Goal: Find specific page/section: Find specific page/section

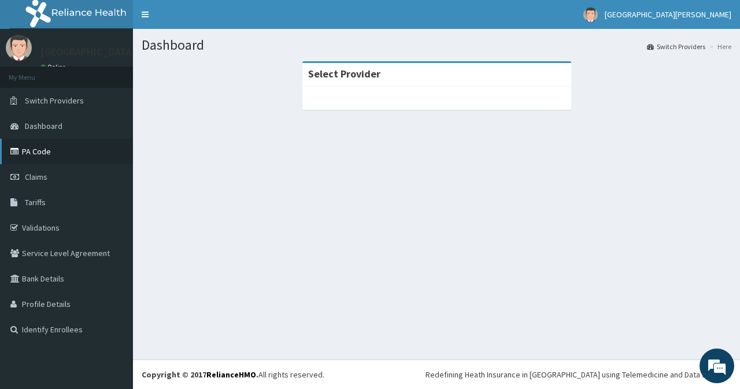
click at [72, 150] on link "PA Code" at bounding box center [66, 151] width 133 height 25
click at [42, 161] on link "PA Code" at bounding box center [66, 151] width 133 height 25
click at [64, 147] on link "PA Code" at bounding box center [66, 151] width 133 height 25
click at [42, 157] on link "PA Code" at bounding box center [66, 151] width 133 height 25
click at [68, 161] on link "PA Code" at bounding box center [66, 151] width 133 height 25
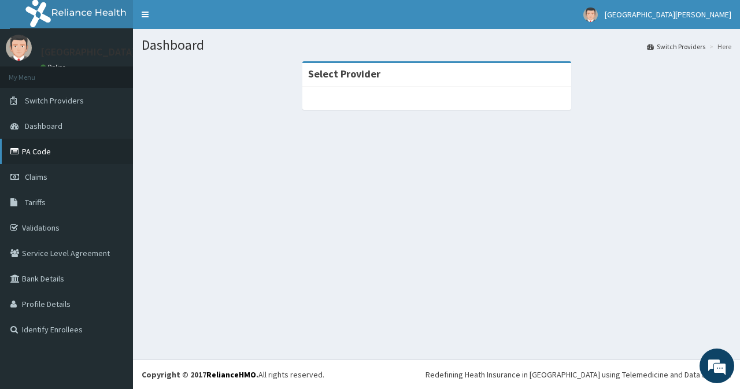
click at [76, 161] on link "PA Code" at bounding box center [66, 151] width 133 height 25
click at [55, 154] on link "PA Code" at bounding box center [66, 151] width 133 height 25
click at [50, 153] on link "PA Code" at bounding box center [66, 151] width 133 height 25
click at [53, 160] on link "PA Code" at bounding box center [66, 151] width 133 height 25
click at [55, 160] on link "PA Code" at bounding box center [66, 151] width 133 height 25
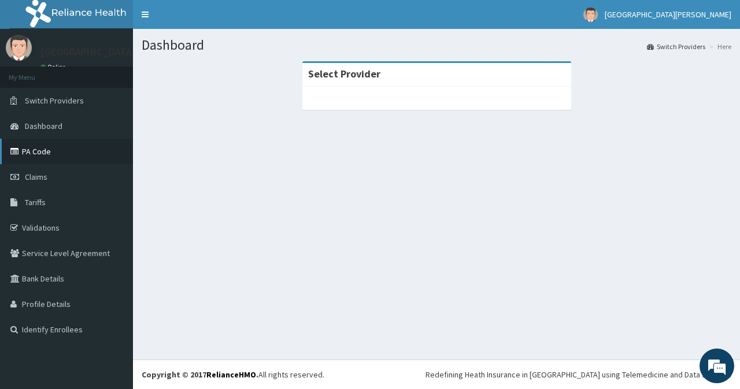
click at [54, 163] on link "PA Code" at bounding box center [66, 151] width 133 height 25
click at [69, 162] on link "PA Code" at bounding box center [66, 151] width 133 height 25
click at [42, 162] on link "PA Code" at bounding box center [66, 151] width 133 height 25
click at [56, 146] on link "PA Code" at bounding box center [66, 151] width 133 height 25
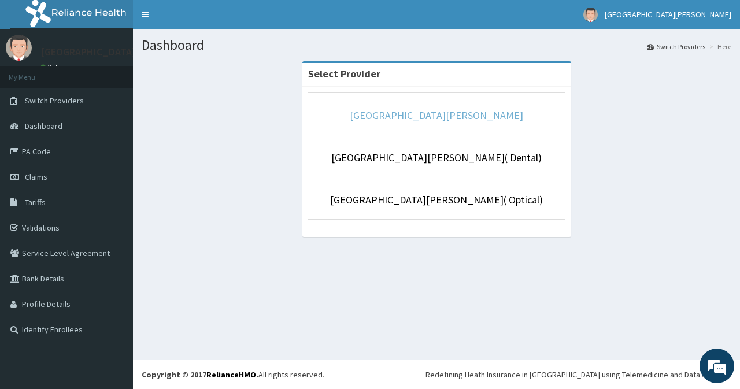
click at [451, 121] on link "[GEOGRAPHIC_DATA][PERSON_NAME]" at bounding box center [437, 115] width 174 height 13
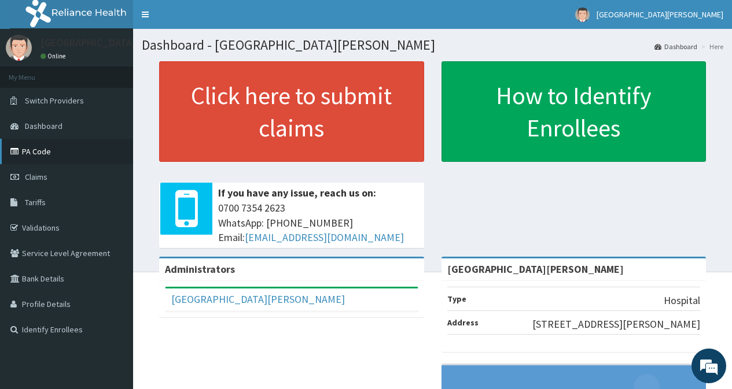
click at [71, 162] on link "PA Code" at bounding box center [66, 151] width 133 height 25
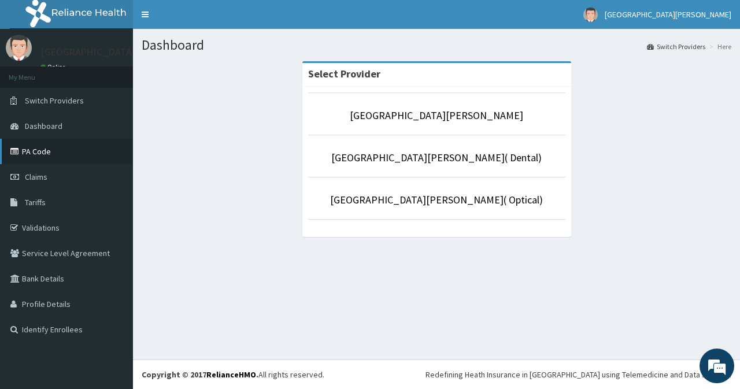
click at [71, 154] on link "PA Code" at bounding box center [66, 151] width 133 height 25
